Goal: Transaction & Acquisition: Purchase product/service

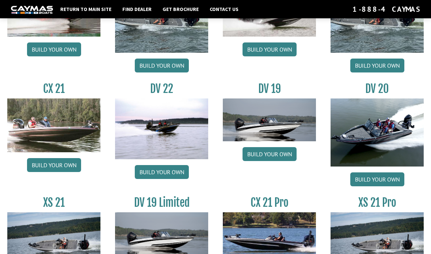
scroll to position [813, 0]
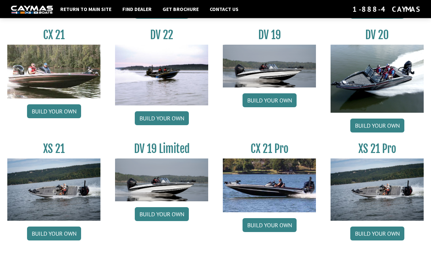
click at [379, 241] on link "Build your own" at bounding box center [378, 234] width 54 height 14
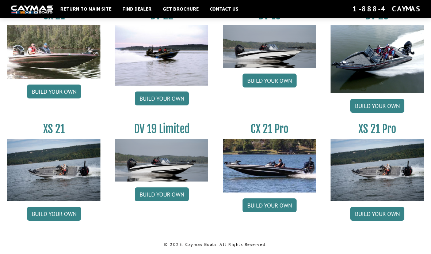
click at [277, 84] on link "Build your own" at bounding box center [270, 81] width 54 height 14
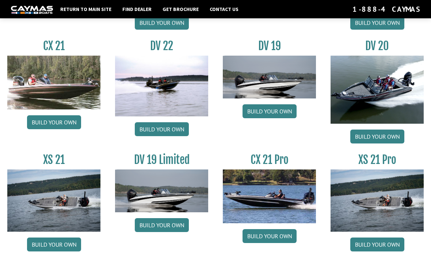
scroll to position [813, 0]
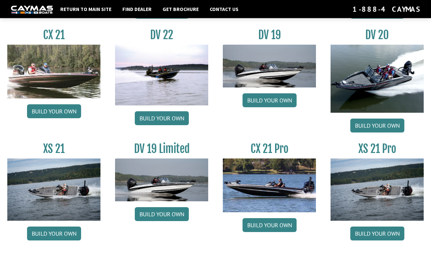
click at [275, 230] on link "Build your own" at bounding box center [270, 225] width 54 height 14
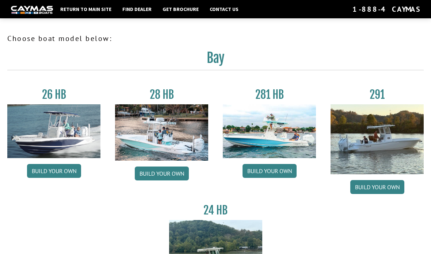
scroll to position [840, 0]
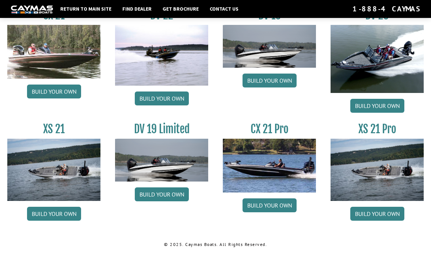
click at [61, 91] on link "Build your own" at bounding box center [54, 92] width 54 height 14
click at [66, 215] on link "Build your own" at bounding box center [54, 214] width 54 height 14
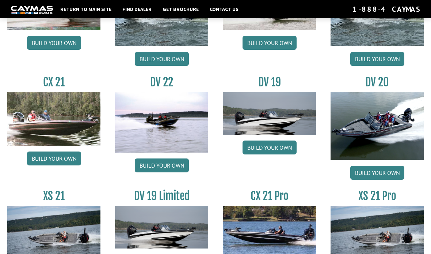
scroll to position [766, 0]
click at [63, 166] on link "Build your own" at bounding box center [54, 159] width 54 height 14
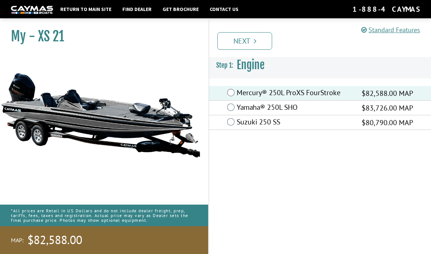
click at [253, 38] on link "Next" at bounding box center [245, 41] width 55 height 18
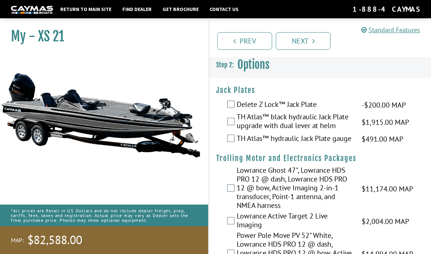
click at [235, 119] on div "TH Atlas™ black hydraulic Jack Plate upgrade with dual lever at helm $1,915.00 …" at bounding box center [320, 121] width 222 height 19
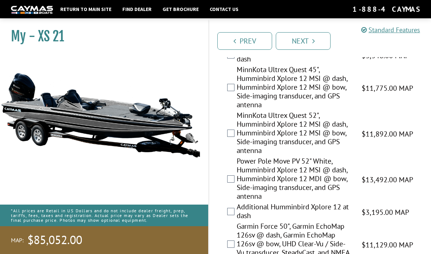
scroll to position [229, 0]
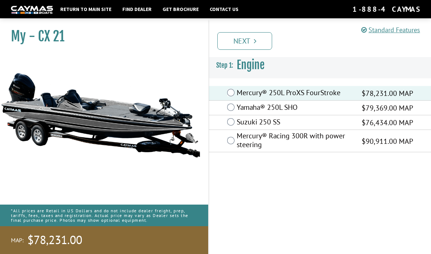
click at [257, 44] on link "Next" at bounding box center [245, 41] width 55 height 18
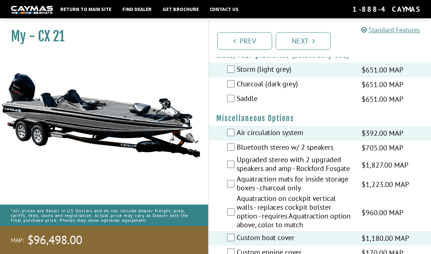
scroll to position [724, 0]
